Goal: Information Seeking & Learning: Learn about a topic

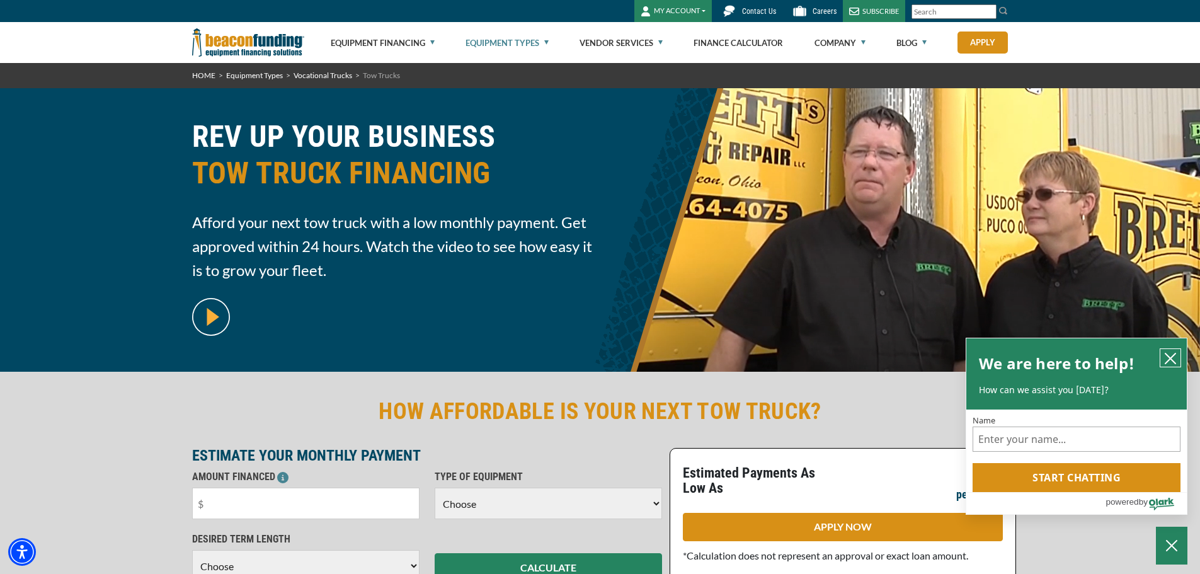
click at [1166, 355] on icon "close chatbox" at bounding box center [1170, 358] width 13 height 13
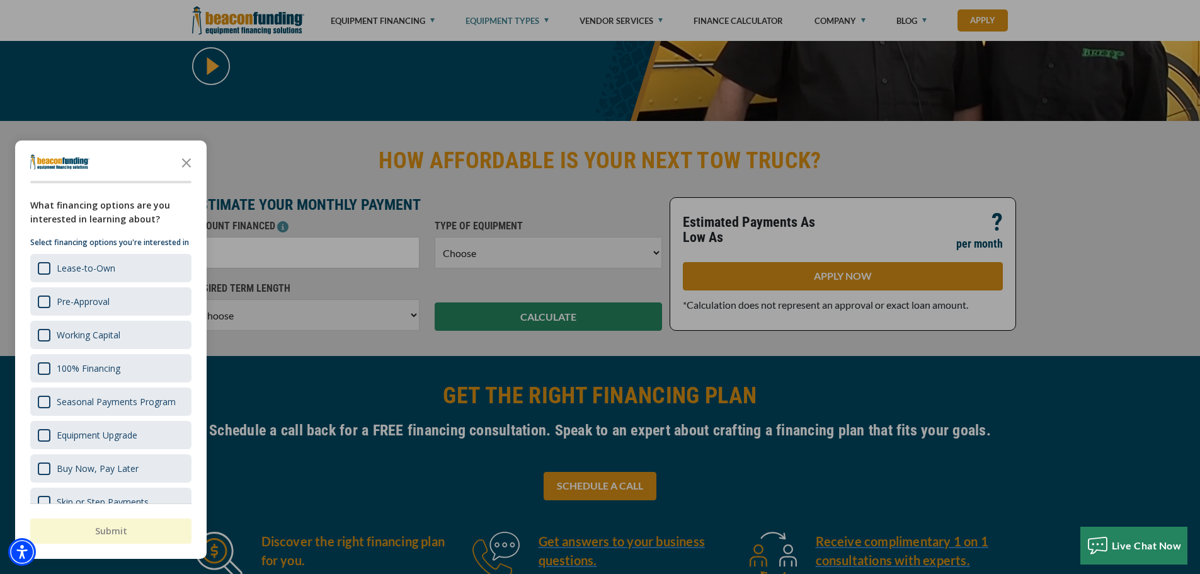
scroll to position [252, 0]
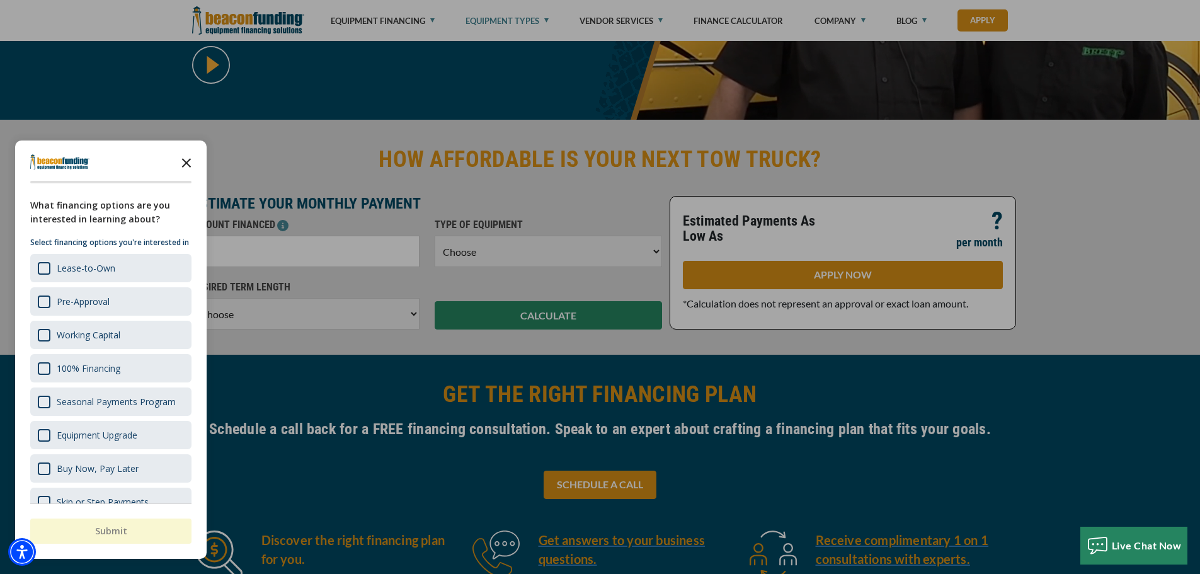
click at [189, 162] on icon "Close the survey" at bounding box center [186, 161] width 25 height 25
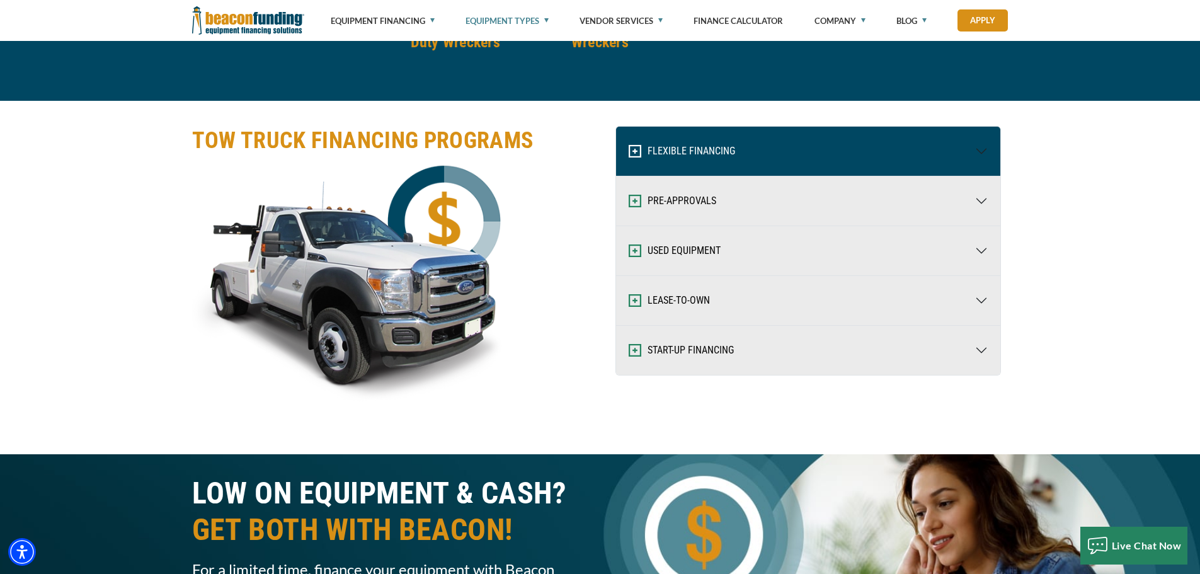
scroll to position [1952, 0]
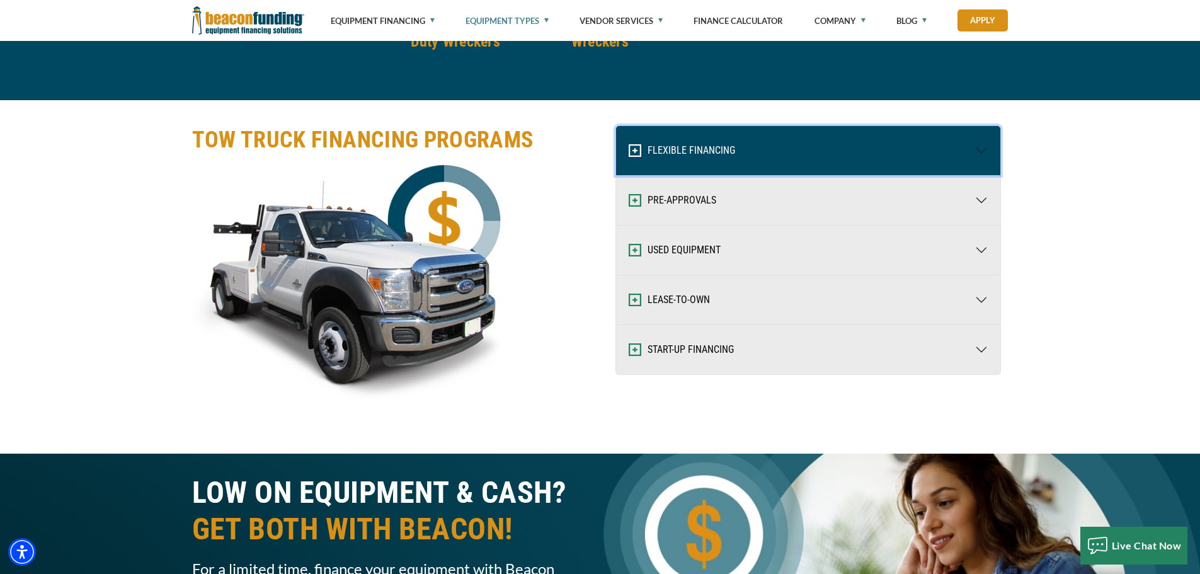
click at [978, 157] on button "FLEXIBLE FINANCING" at bounding box center [808, 150] width 384 height 49
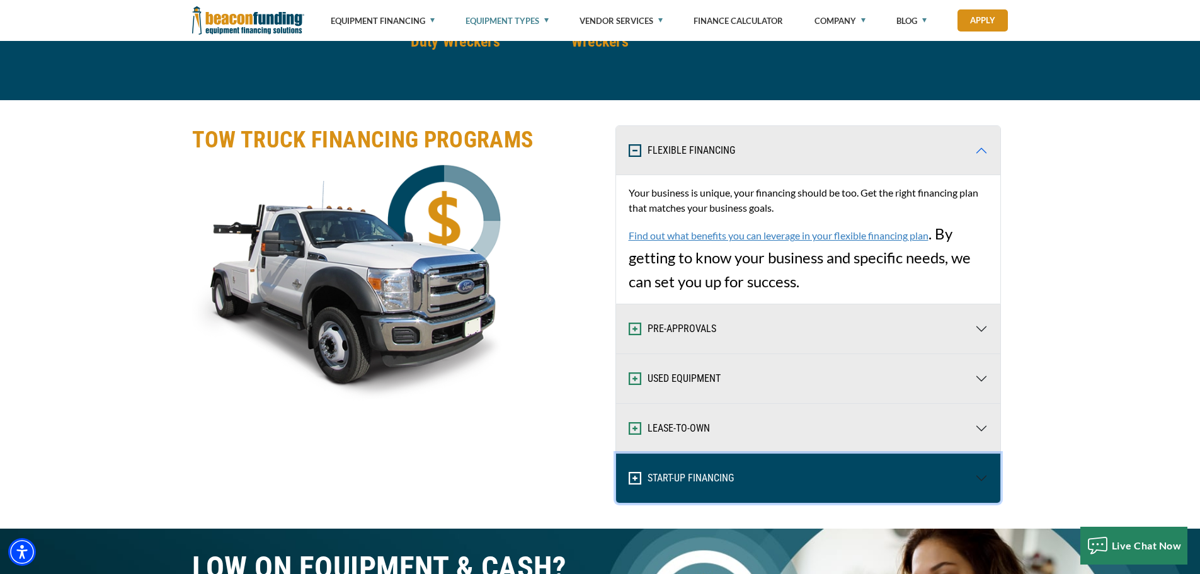
click at [984, 482] on button "START-UP FINANCING" at bounding box center [808, 477] width 384 height 49
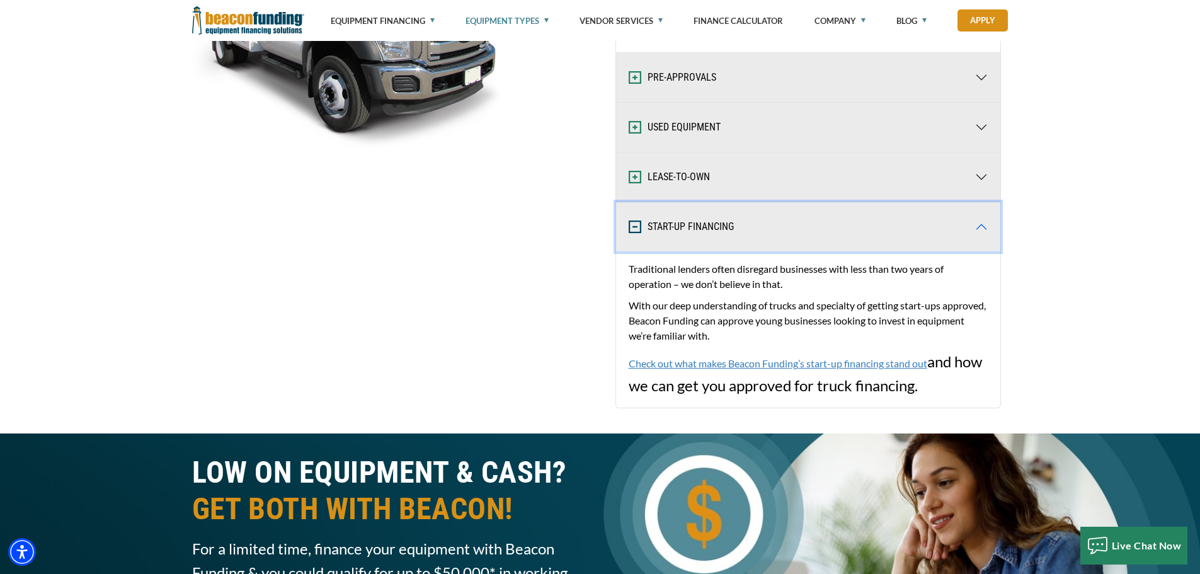
scroll to position [2204, 0]
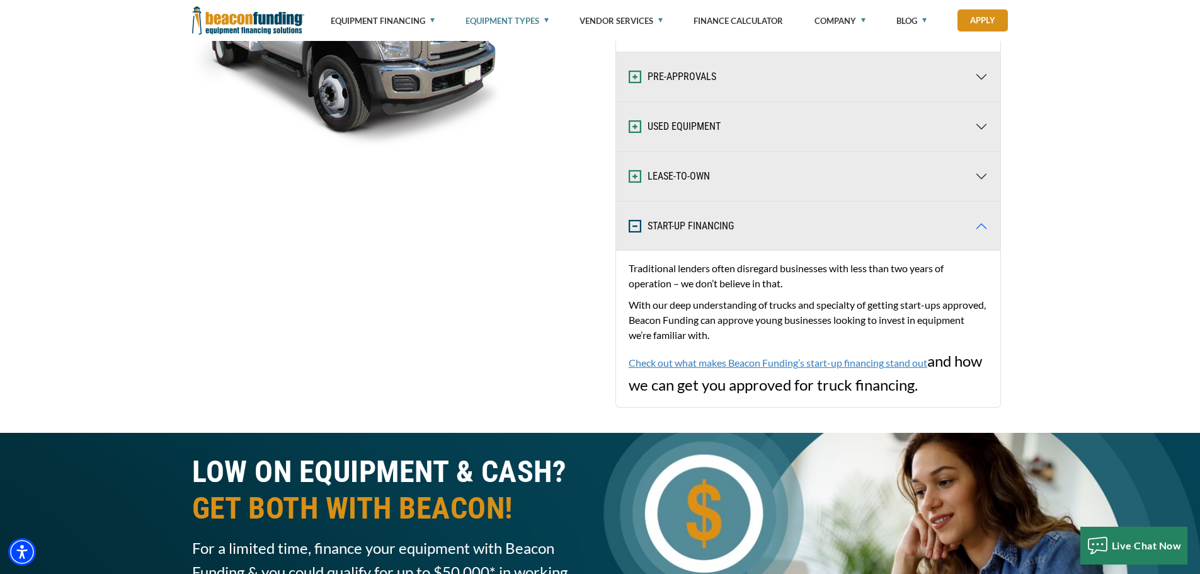
click at [739, 362] on link "Check out what makes Beacon Funding’s start-up financing stand out" at bounding box center [777, 362] width 299 height 12
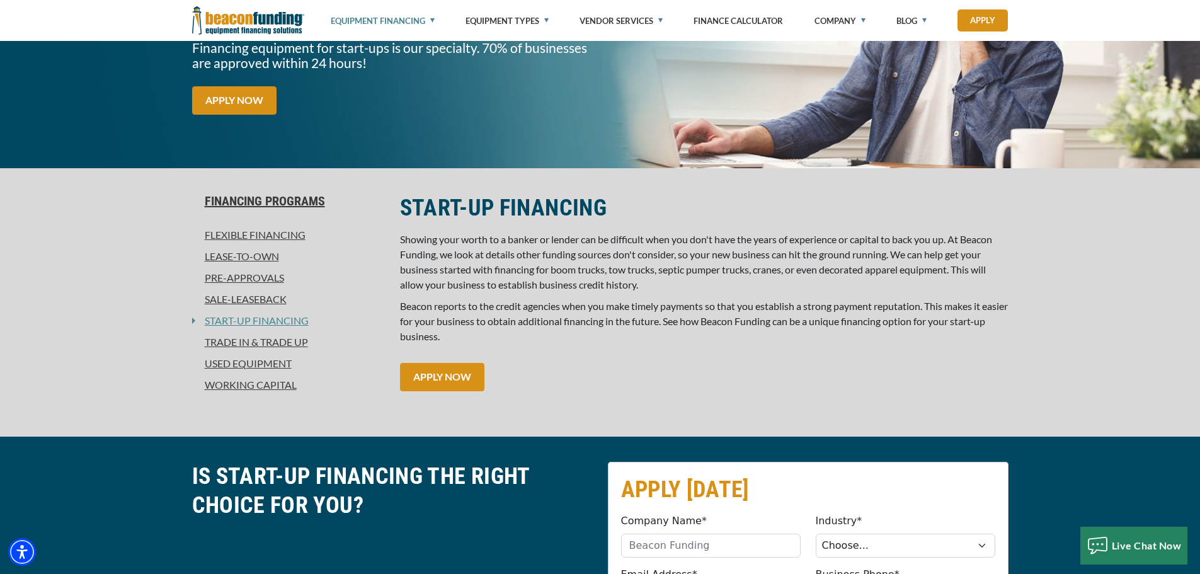
scroll to position [189, 0]
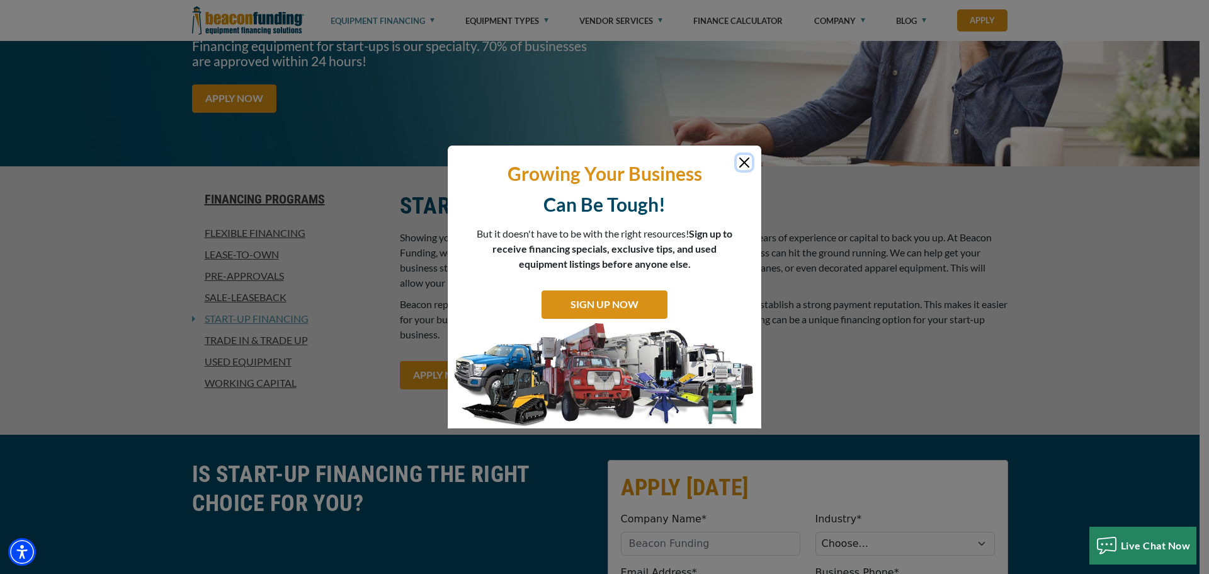
click at [737, 157] on button "Close" at bounding box center [744, 162] width 15 height 15
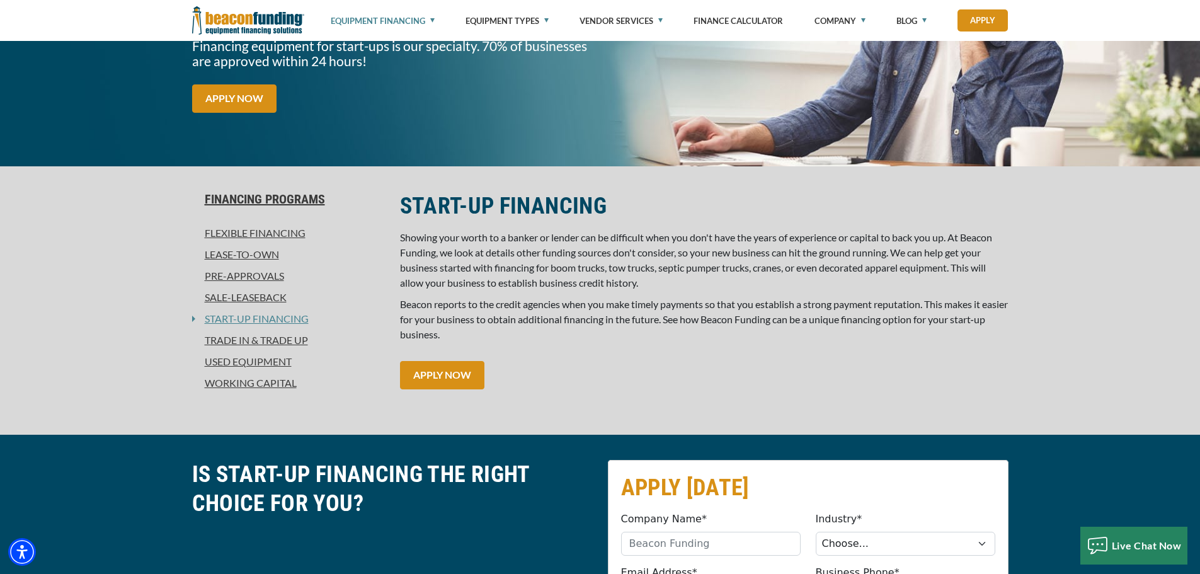
drag, startPoint x: 705, startPoint y: 184, endPoint x: 685, endPoint y: 184, distance: 19.5
